Goal: Transaction & Acquisition: Purchase product/service

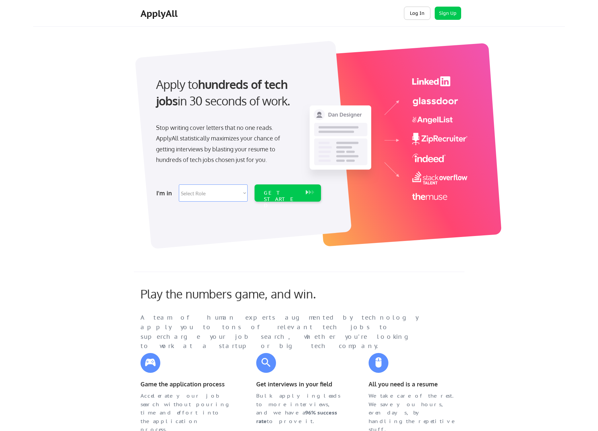
click at [414, 13] on button "Log In" at bounding box center [417, 13] width 26 height 13
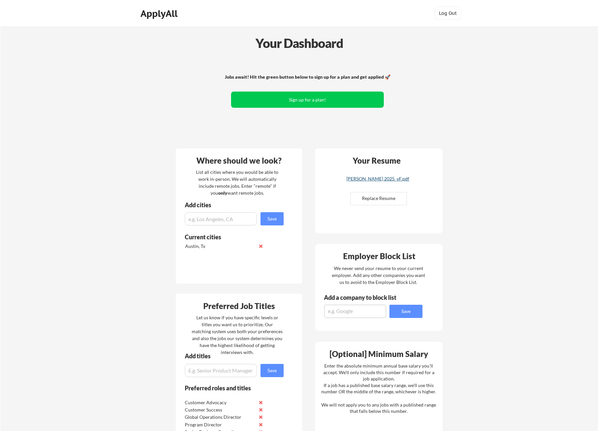
click at [392, 178] on div "Leslie Gerik Nelson_Resume_August 2025_vF.pdf" at bounding box center [377, 178] width 79 height 5
click at [319, 97] on button "Sign up for a plan!" at bounding box center [307, 100] width 153 height 16
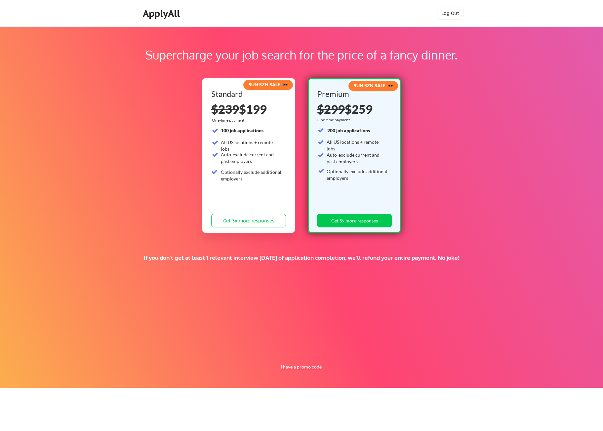
click at [310, 366] on button "I have a promo code" at bounding box center [301, 367] width 49 height 8
click at [300, 353] on input "input" at bounding box center [284, 352] width 61 height 14
paste input "FACU"
click at [337, 347] on button "Submit" at bounding box center [336, 352] width 35 height 14
click at [336, 350] on button "Submit" at bounding box center [336, 352] width 35 height 14
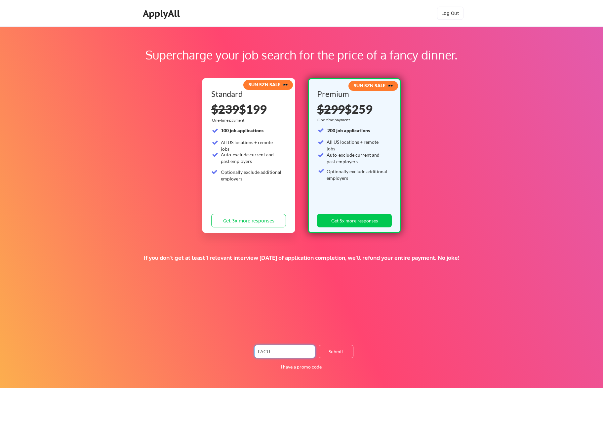
click at [279, 350] on input "input" at bounding box center [284, 352] width 61 height 14
paste input "20LITE2021"
click at [319, 353] on button "Submit" at bounding box center [336, 352] width 35 height 14
click at [279, 347] on input "input" at bounding box center [284, 352] width 61 height 14
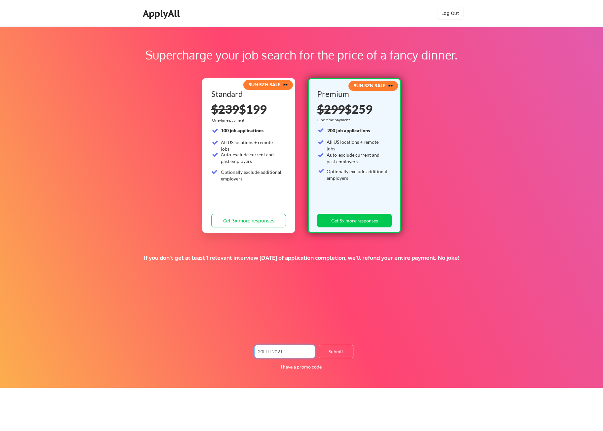
click at [279, 347] on input "input" at bounding box center [284, 352] width 61 height 14
paste input "TIMEISMONEY"
type input "TIMEISMONEY"
click at [344, 352] on button "Submit" at bounding box center [336, 352] width 35 height 14
click at [248, 217] on button "Get 3x more responses" at bounding box center [248, 221] width 75 height 14
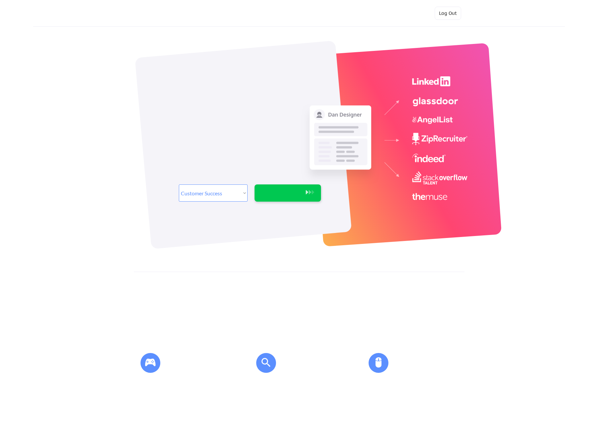
select select ""sales""
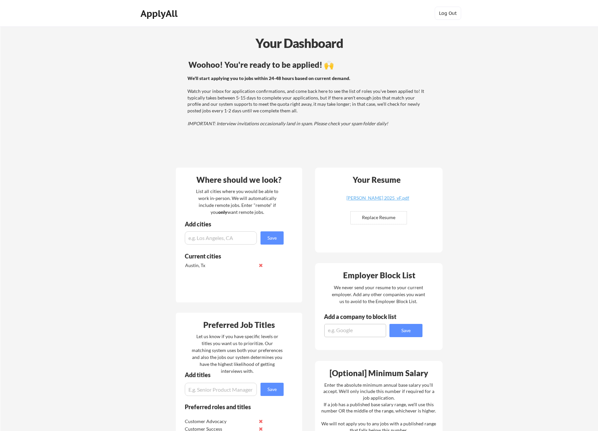
click at [161, 10] on div "ApplyAll" at bounding box center [159, 13] width 39 height 11
click at [295, 44] on div "Your Dashboard" at bounding box center [299, 43] width 597 height 19
click at [161, 4] on div "ApplyAll Log In Sign Up Log Out" at bounding box center [299, 13] width 598 height 27
click at [157, 18] on div "ApplyAll" at bounding box center [159, 13] width 39 height 11
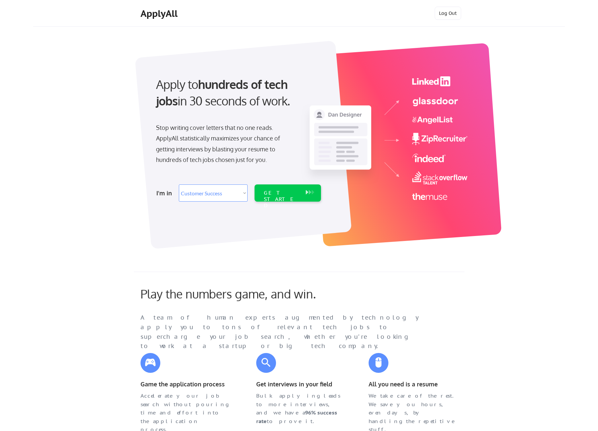
select select ""sales""
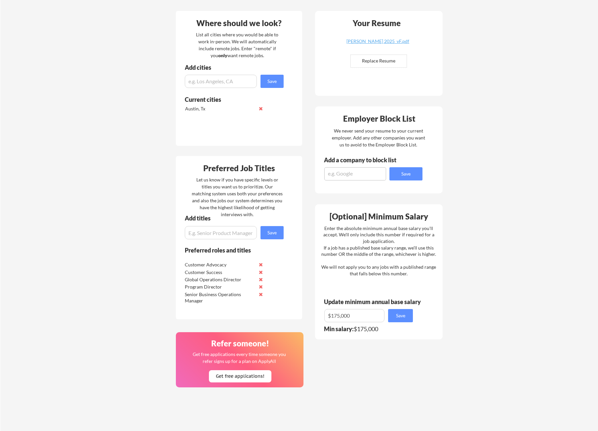
scroll to position [198, 0]
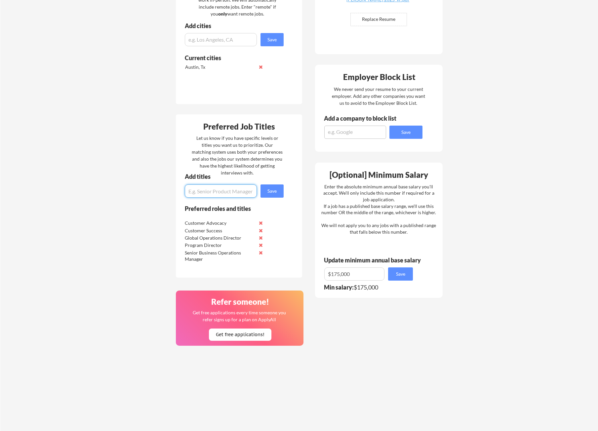
click at [204, 193] on input "input" at bounding box center [221, 190] width 72 height 13
type input "Chief of Staff"
click at [273, 190] on button "Save" at bounding box center [271, 190] width 23 height 13
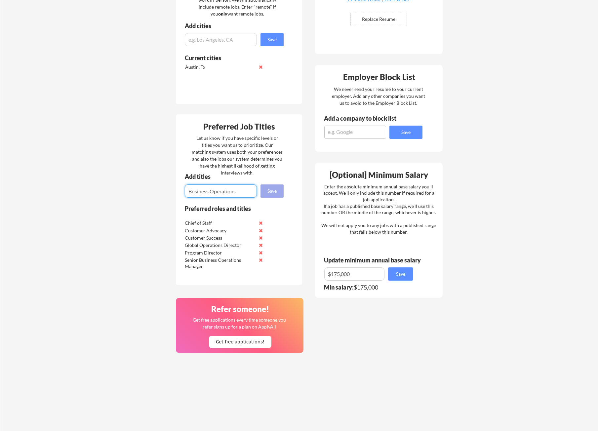
type input "Business Operations"
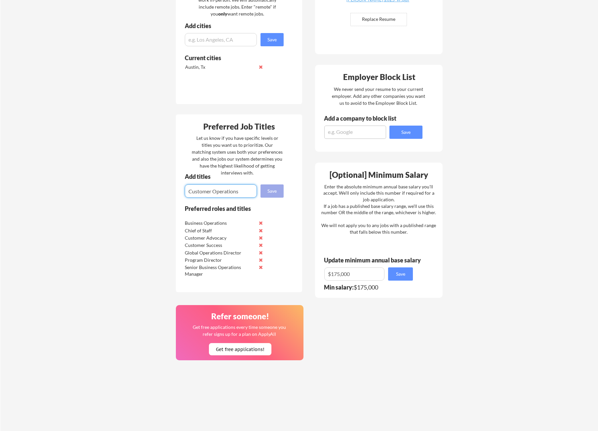
type input "Customer Operations"
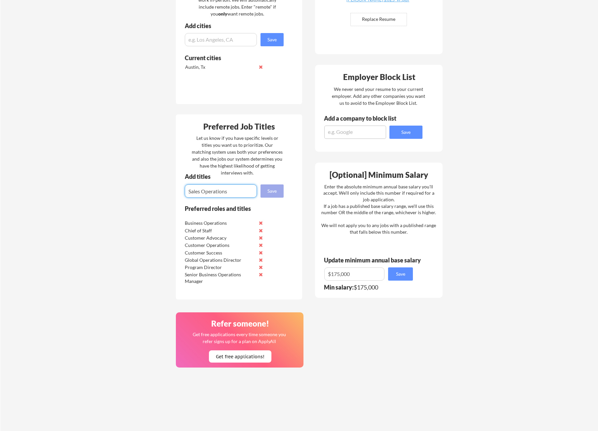
type input "Sales Operations"
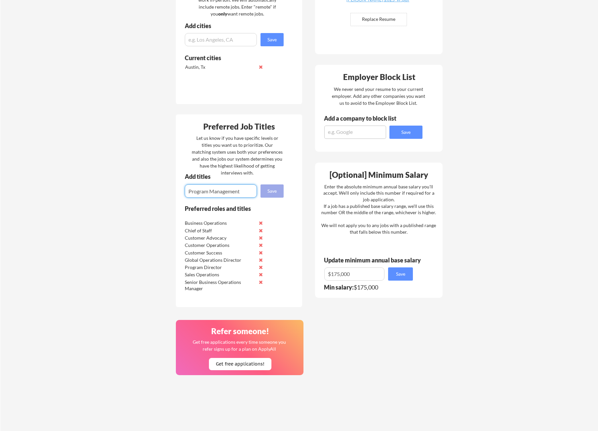
type input "Program Management"
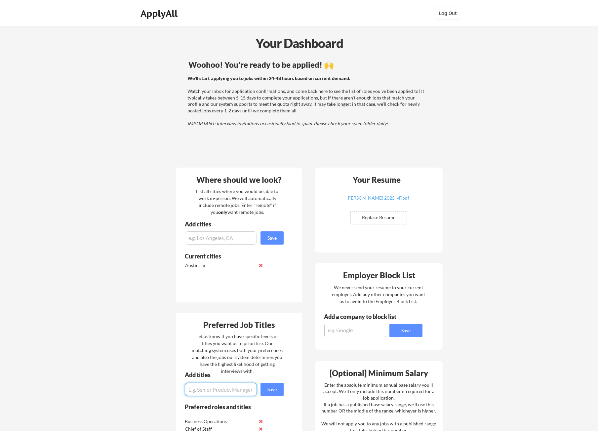
scroll to position [231, 0]
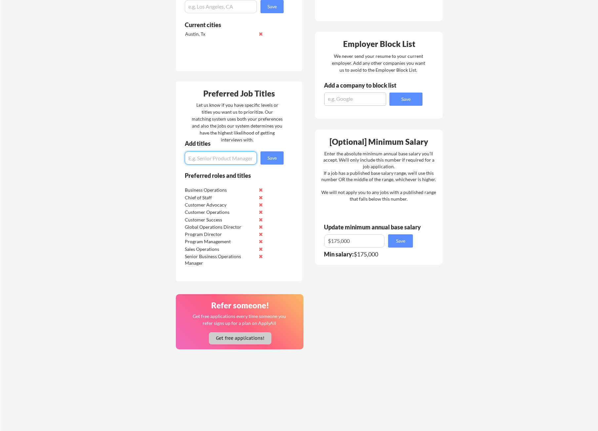
click at [233, 343] on button "Get free applications!" at bounding box center [240, 338] width 62 height 12
